Goal: Information Seeking & Learning: Understand process/instructions

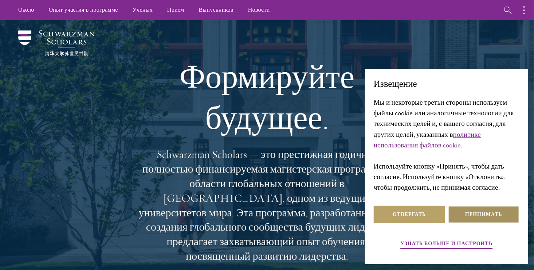
click at [489, 213] on button "Принимать" at bounding box center [483, 214] width 71 height 17
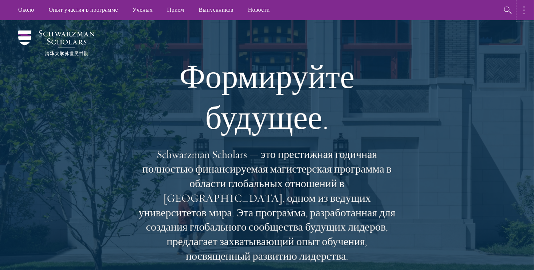
click at [522, 9] on button "button" at bounding box center [526, 10] width 16 height 20
click at [448, 4] on button "button" at bounding box center [448, 10] width 16 height 20
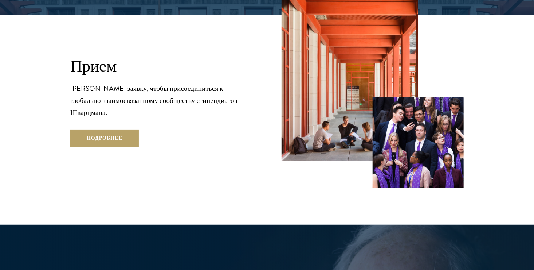
scroll to position [1296, 0]
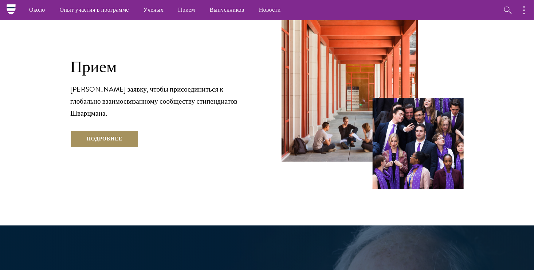
click at [94, 130] on link "Подробнее" at bounding box center [104, 138] width 69 height 17
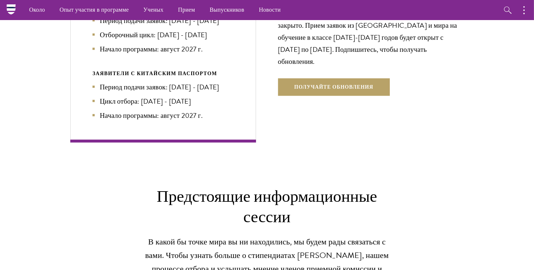
scroll to position [1726, 0]
click at [315, 92] on button "Получайте обновления" at bounding box center [334, 87] width 112 height 17
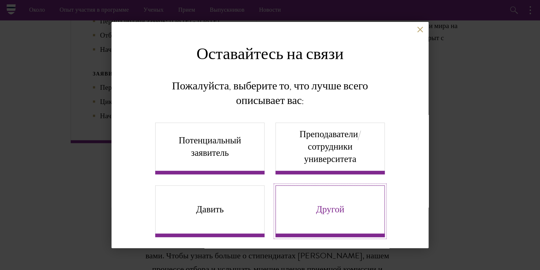
click at [312, 225] on link "Другой" at bounding box center [330, 211] width 109 height 52
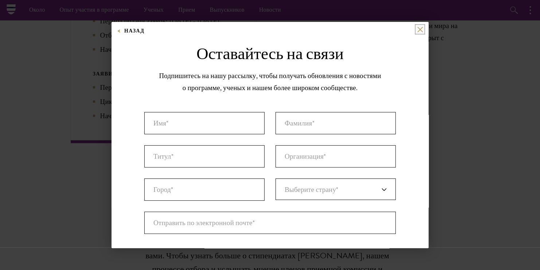
click at [417, 30] on button at bounding box center [420, 29] width 6 height 6
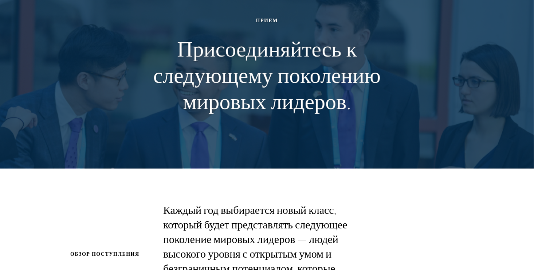
scroll to position [0, 0]
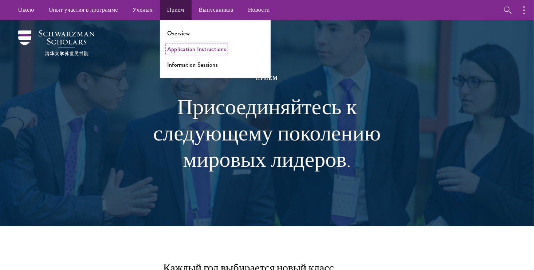
click at [194, 48] on link "Application Instructions" at bounding box center [196, 49] width 59 height 8
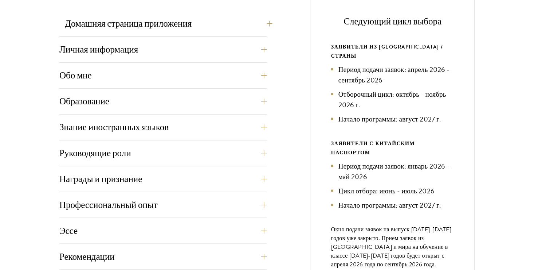
scroll to position [303, 0]
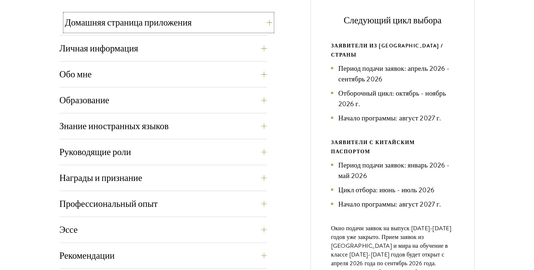
click at [264, 23] on button "Домашняя страница приложения" at bounding box center [169, 22] width 208 height 17
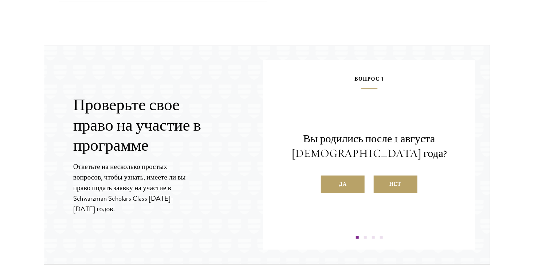
scroll to position [1052, 0]
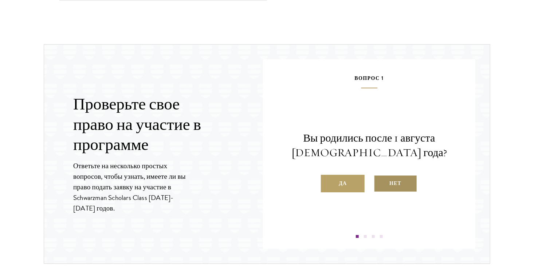
click at [408, 182] on label "Нет" at bounding box center [396, 183] width 44 height 17
click at [381, 182] on input "Нет" at bounding box center [377, 178] width 7 height 7
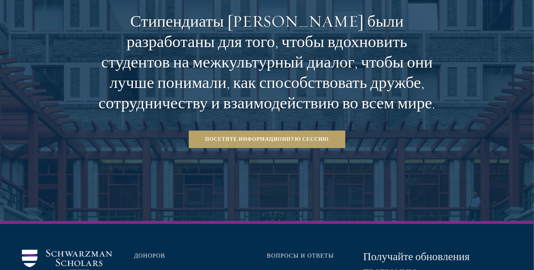
scroll to position [1447, 0]
